Goal: Information Seeking & Learning: Learn about a topic

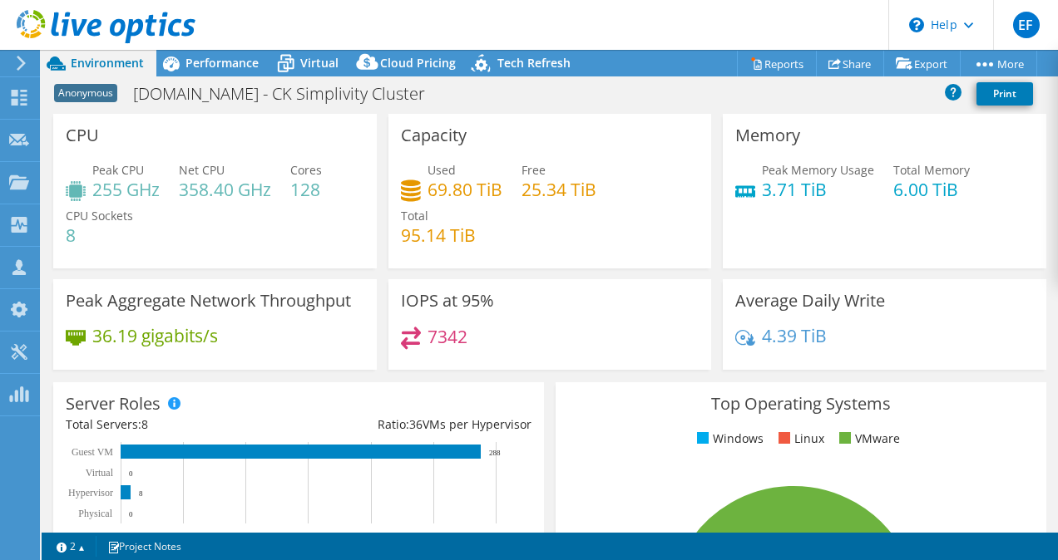
select select "USD"
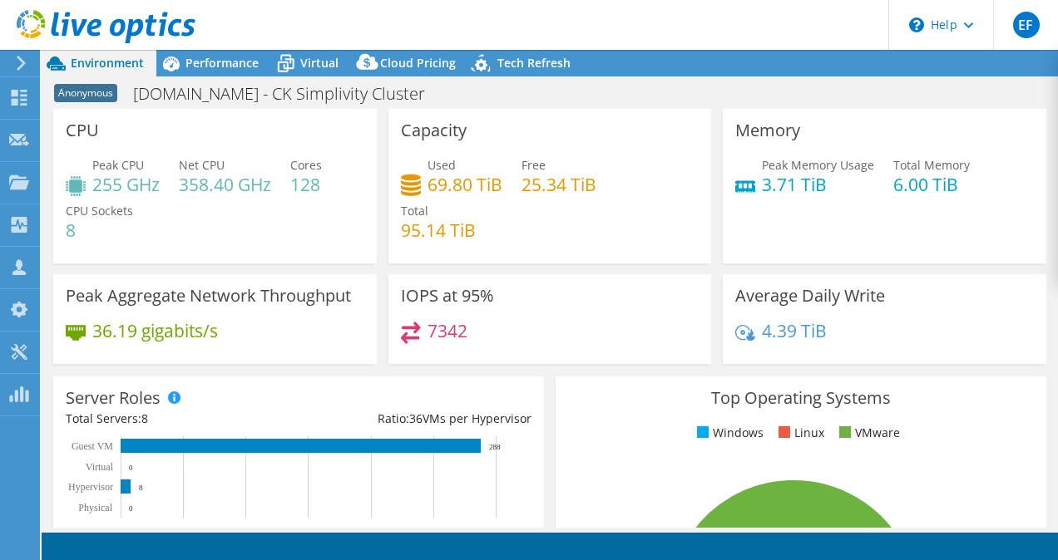
click at [51, 28] on icon at bounding box center [106, 27] width 179 height 34
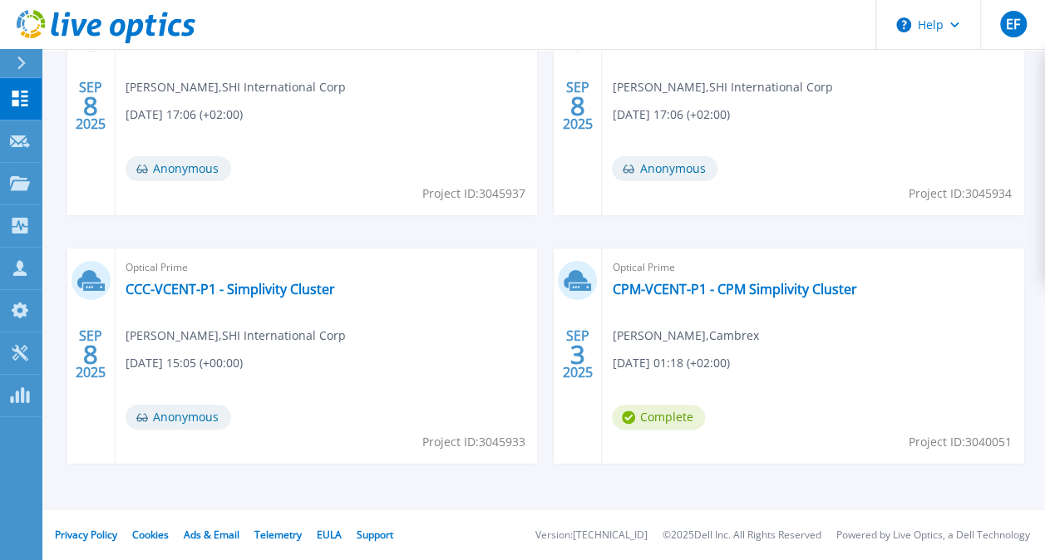
scroll to position [470, 0]
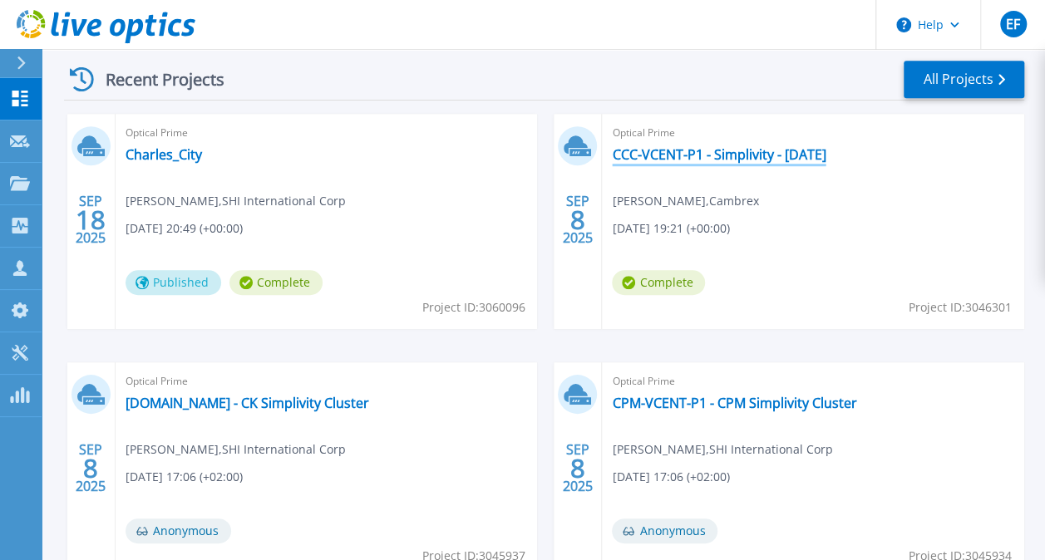
click at [650, 158] on link "CCC-VCENT-P1 - Simplivity - 08SEPT2025" at bounding box center [719, 154] width 214 height 17
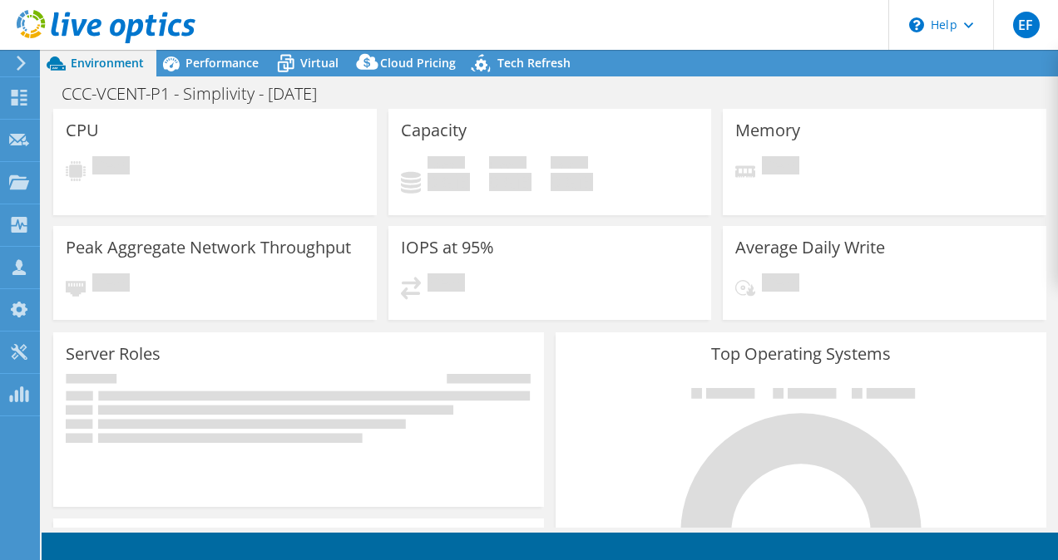
select select "USD"
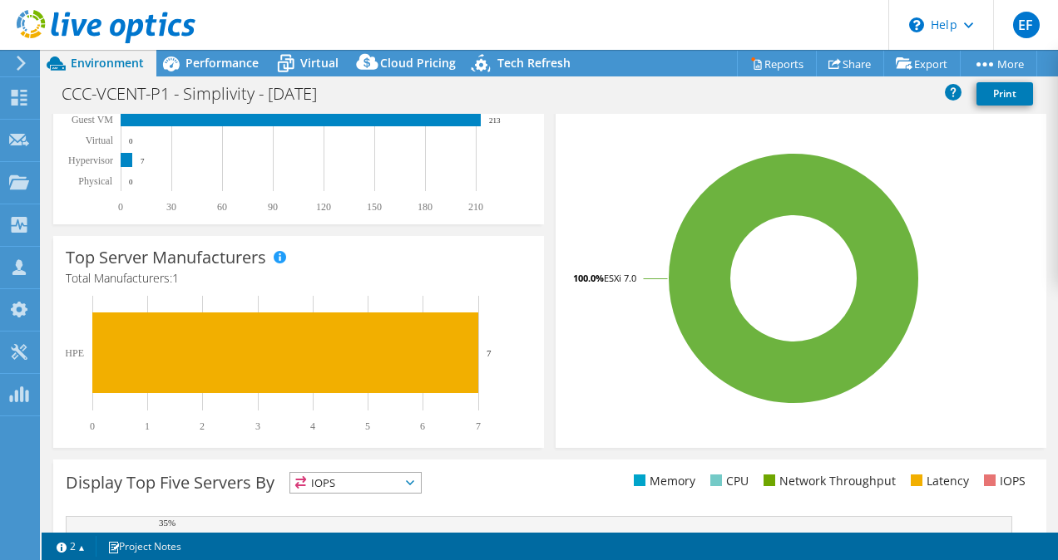
scroll to position [594, 0]
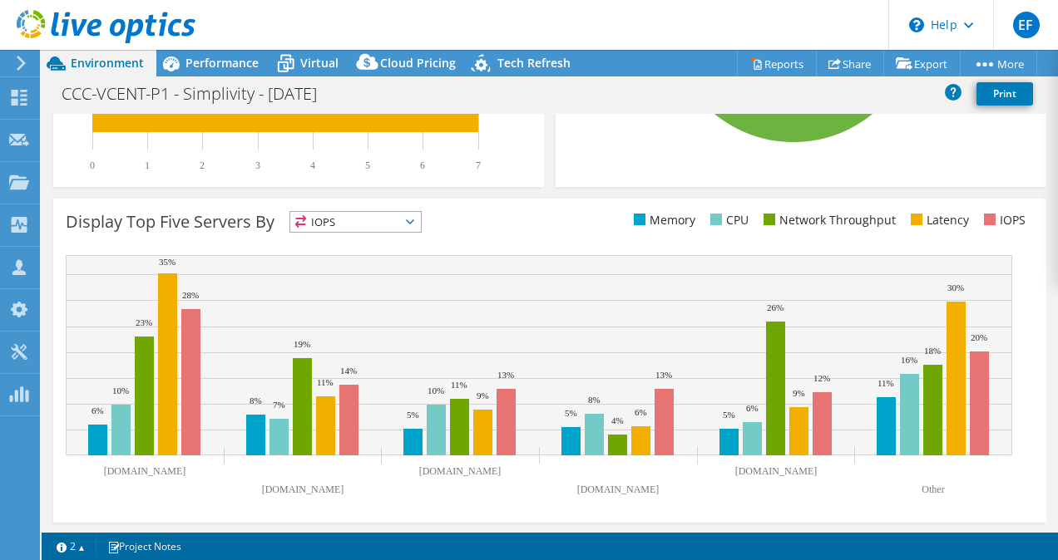
click at [414, 215] on span "IOPS" at bounding box center [355, 222] width 131 height 20
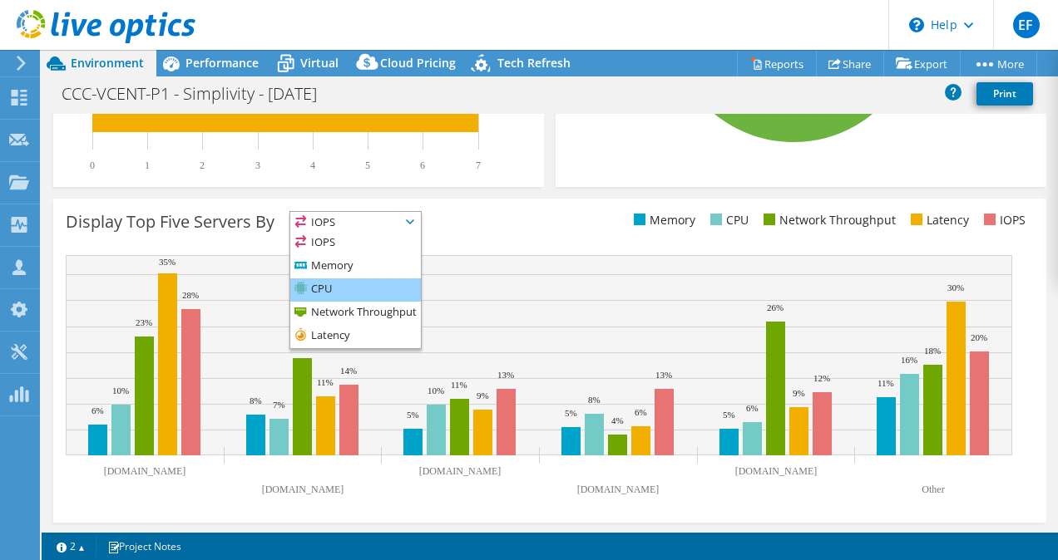
click at [364, 282] on li "CPU" at bounding box center [355, 290] width 131 height 23
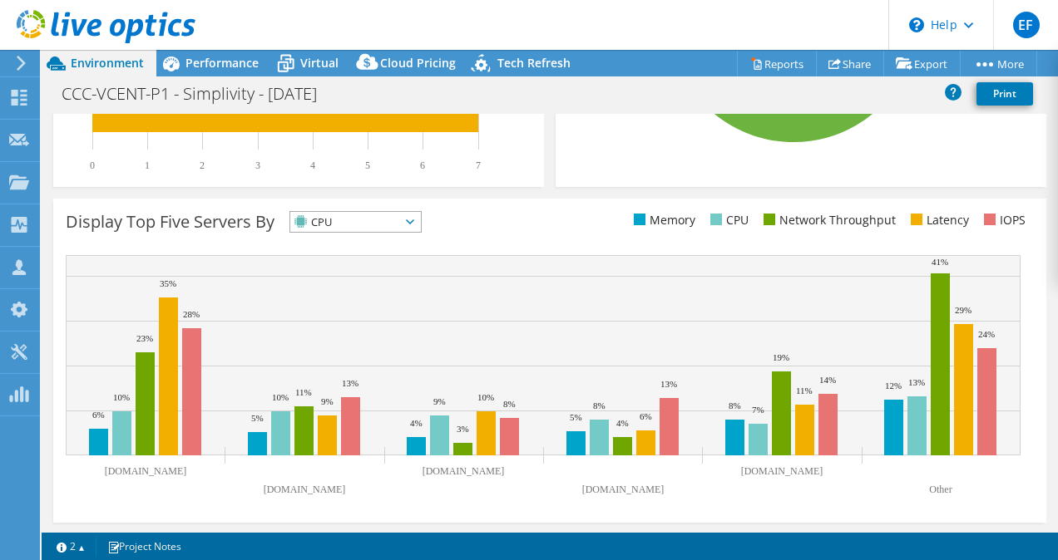
scroll to position [0, 0]
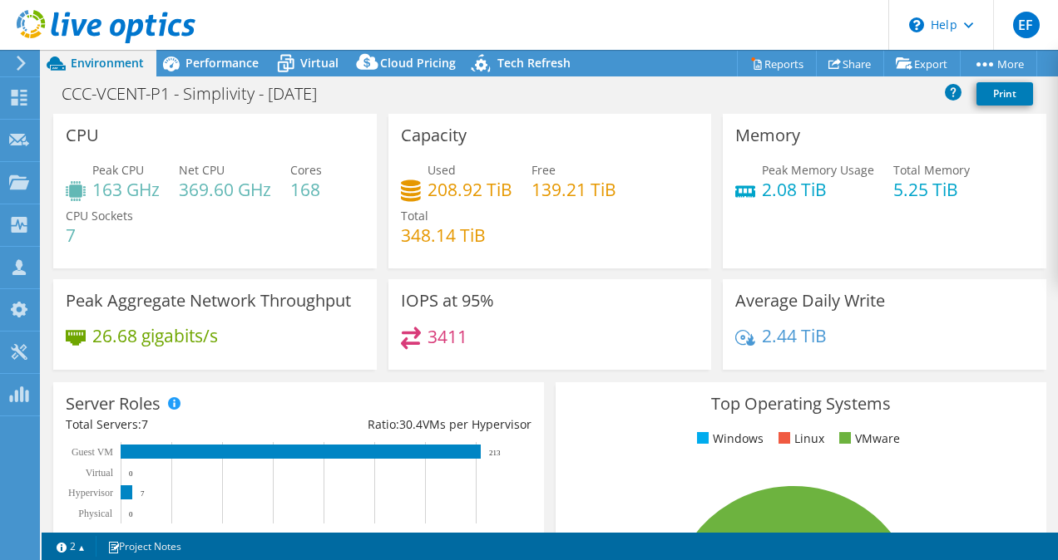
click at [23, 62] on use at bounding box center [21, 63] width 9 height 15
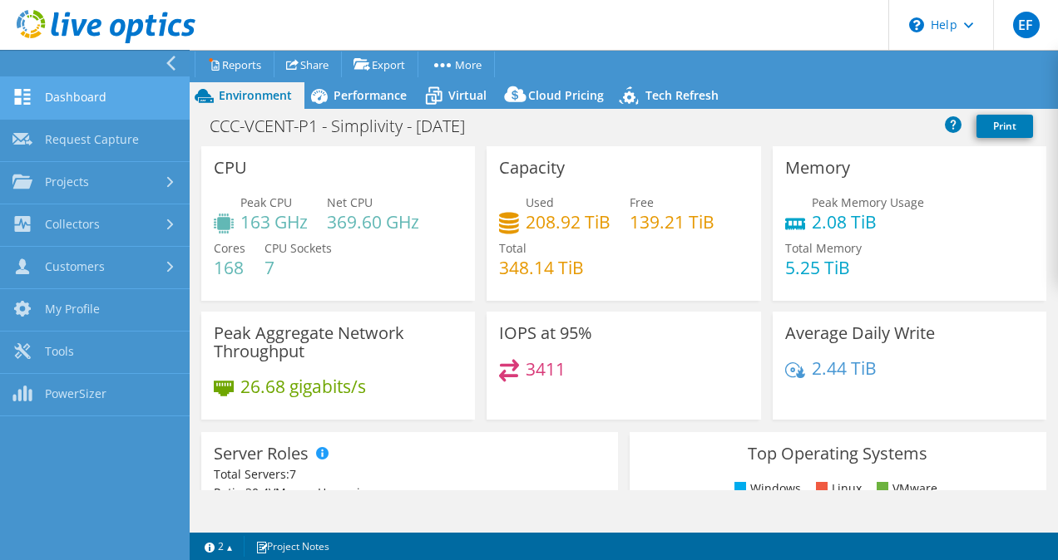
click at [92, 93] on link "Dashboard" at bounding box center [95, 98] width 190 height 42
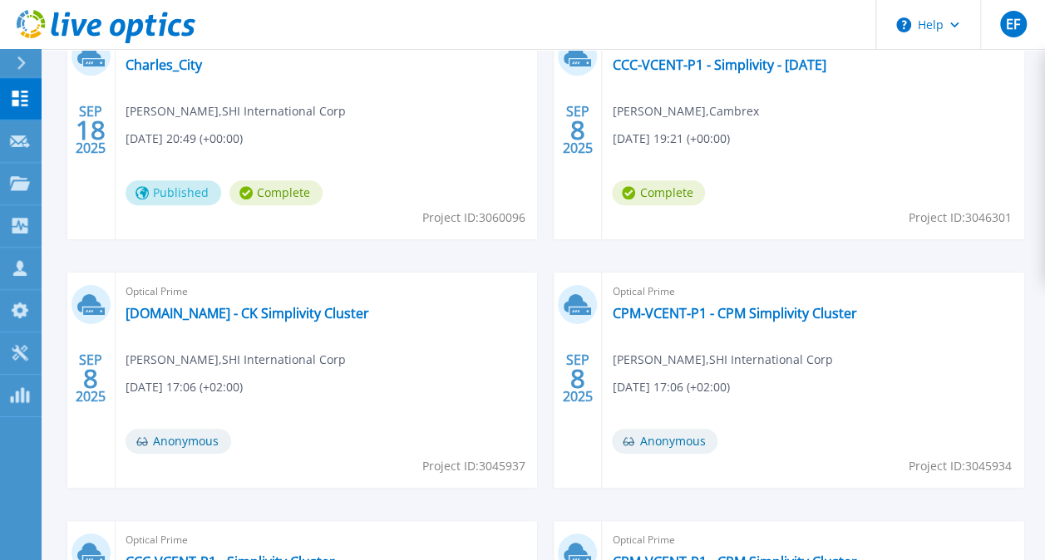
scroll to position [541, 0]
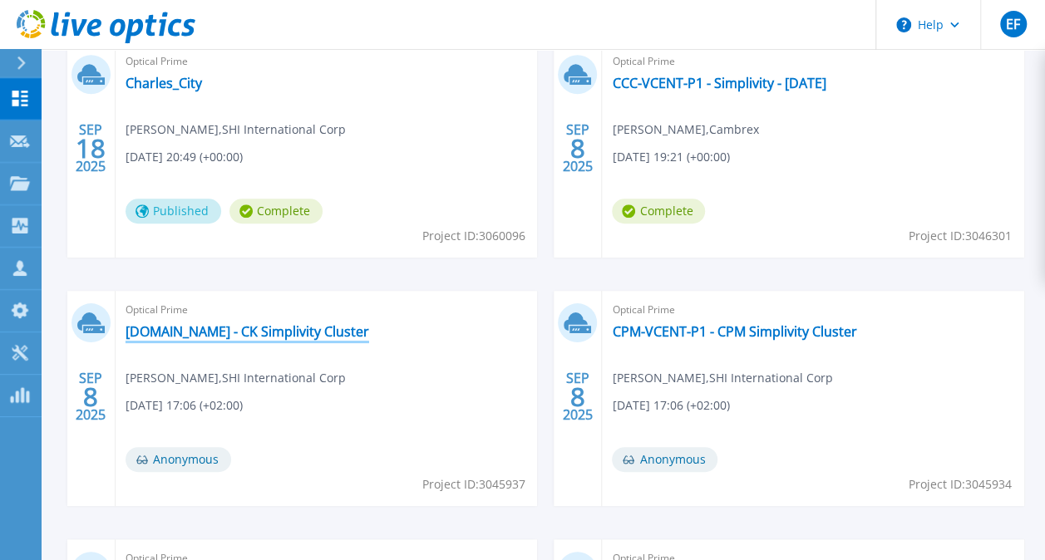
click at [323, 339] on link "[DOMAIN_NAME] - CK Simplivity Cluster" at bounding box center [248, 331] width 244 height 17
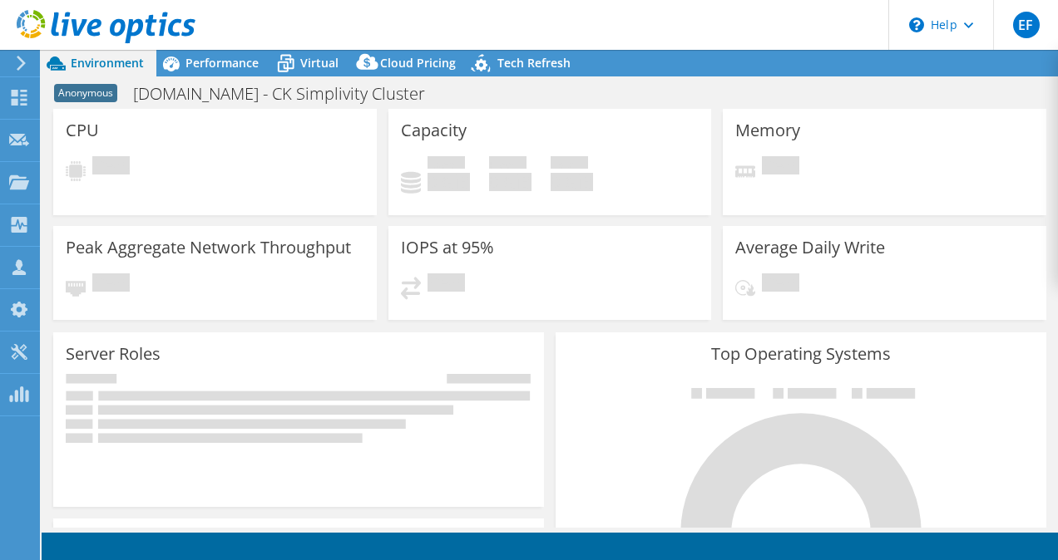
select select "USD"
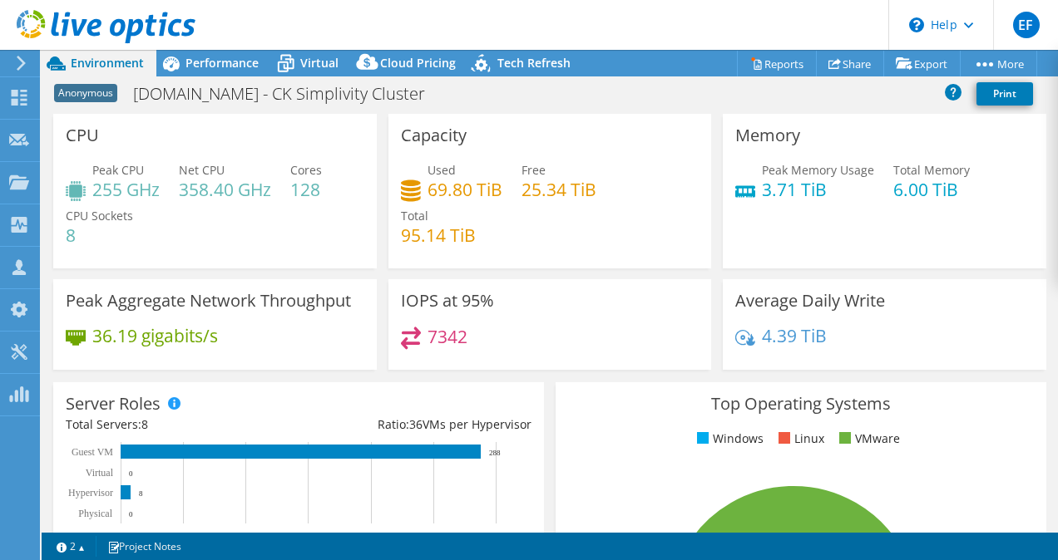
click at [10, 60] on div at bounding box center [18, 63] width 18 height 15
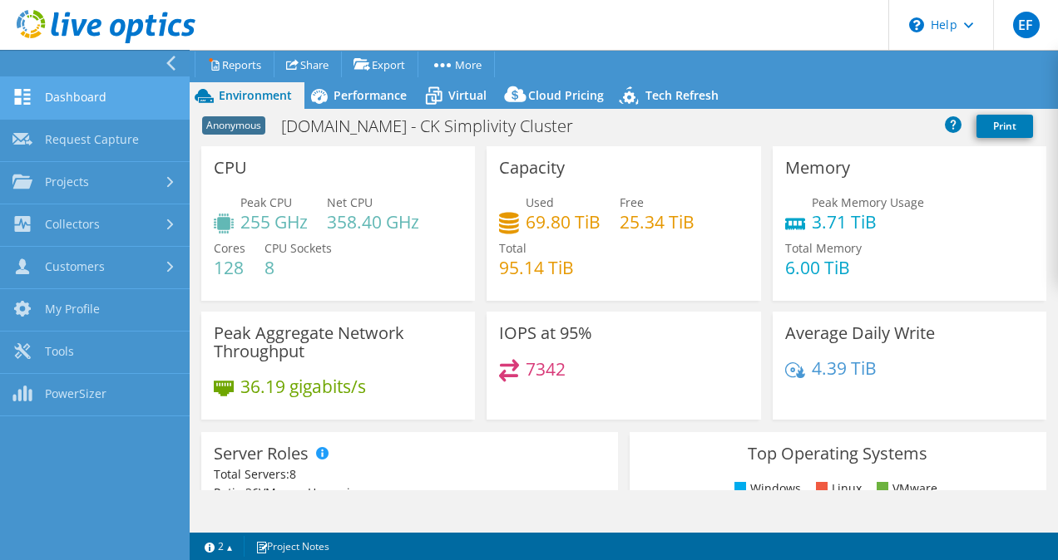
click at [47, 93] on link "Dashboard" at bounding box center [95, 98] width 190 height 42
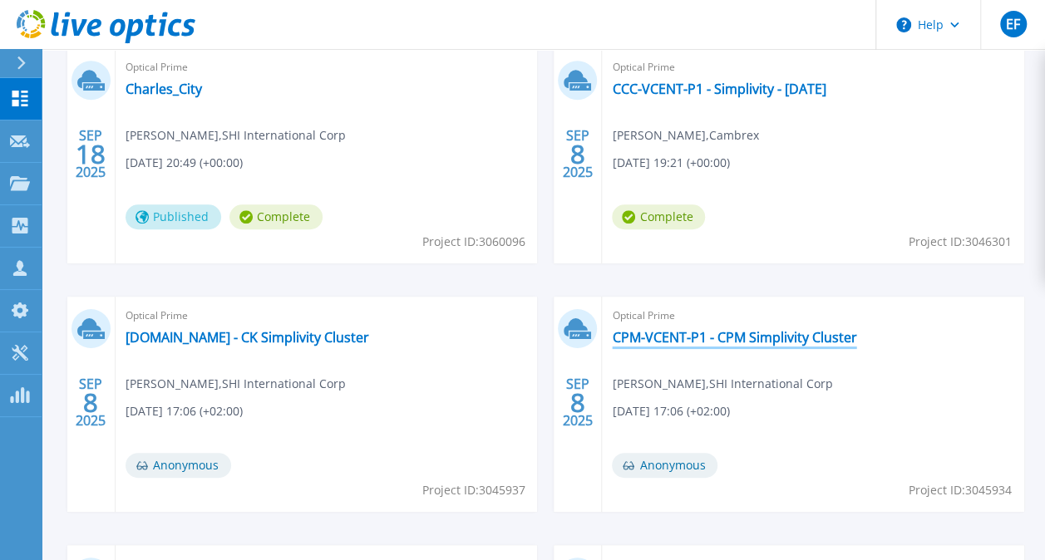
scroll to position [536, 0]
click at [682, 343] on link "CPM-VCENT-P1 - CPM Simplivity Cluster" at bounding box center [734, 337] width 244 height 17
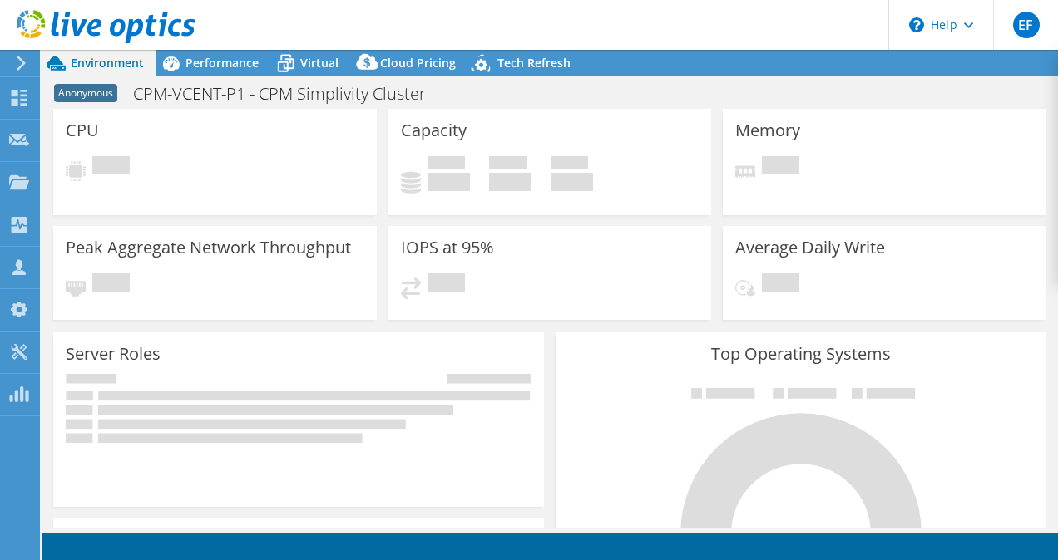
select select "USD"
